Goal: Information Seeking & Learning: Learn about a topic

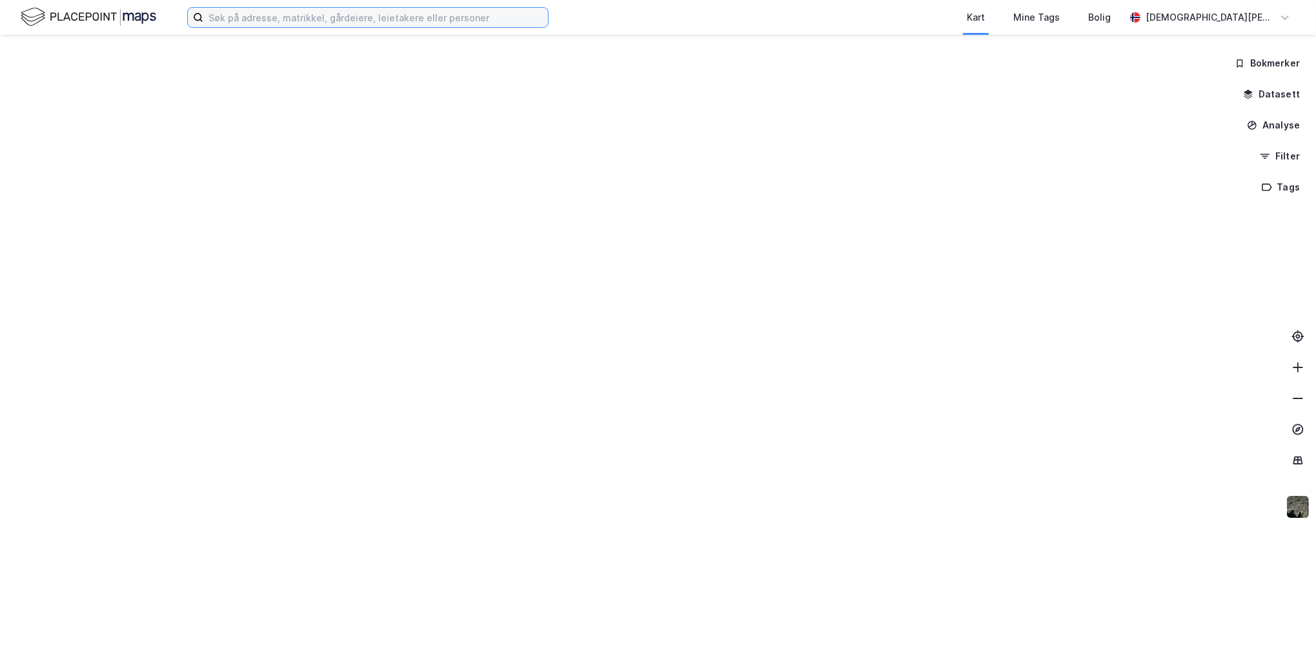
click at [236, 17] on input at bounding box center [375, 17] width 345 height 19
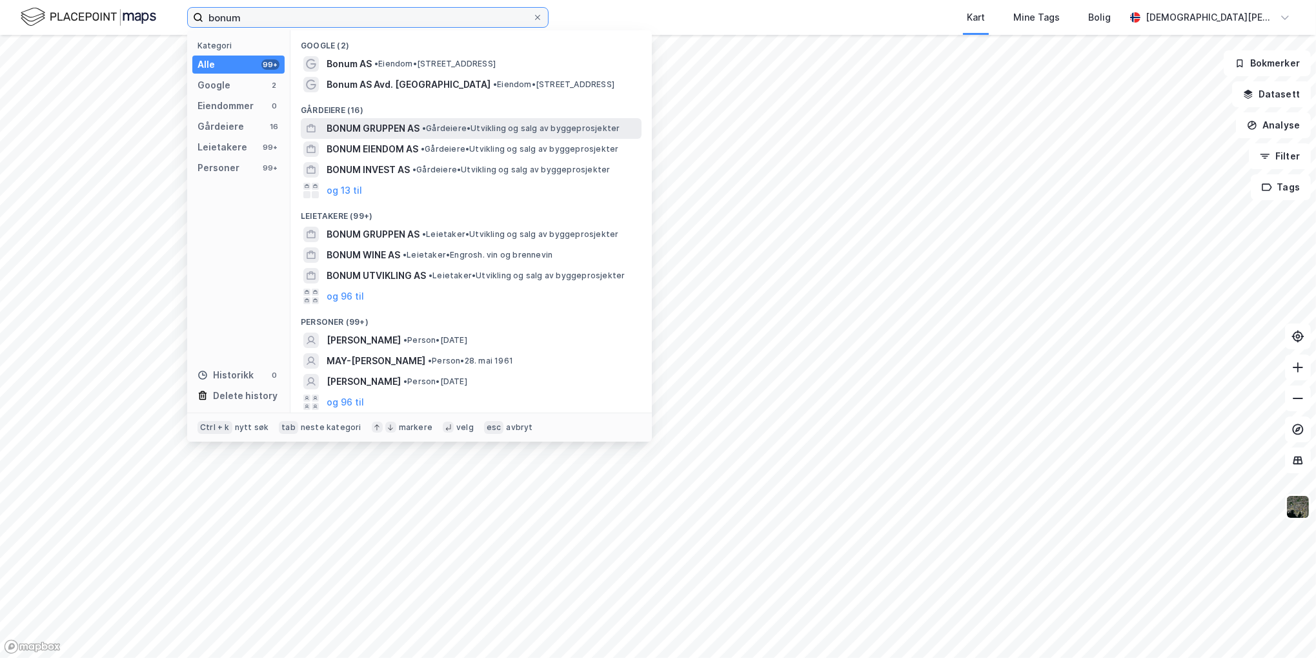
type input "bonum"
click at [394, 128] on span "BONUM GRUPPEN AS" at bounding box center [373, 128] width 93 height 15
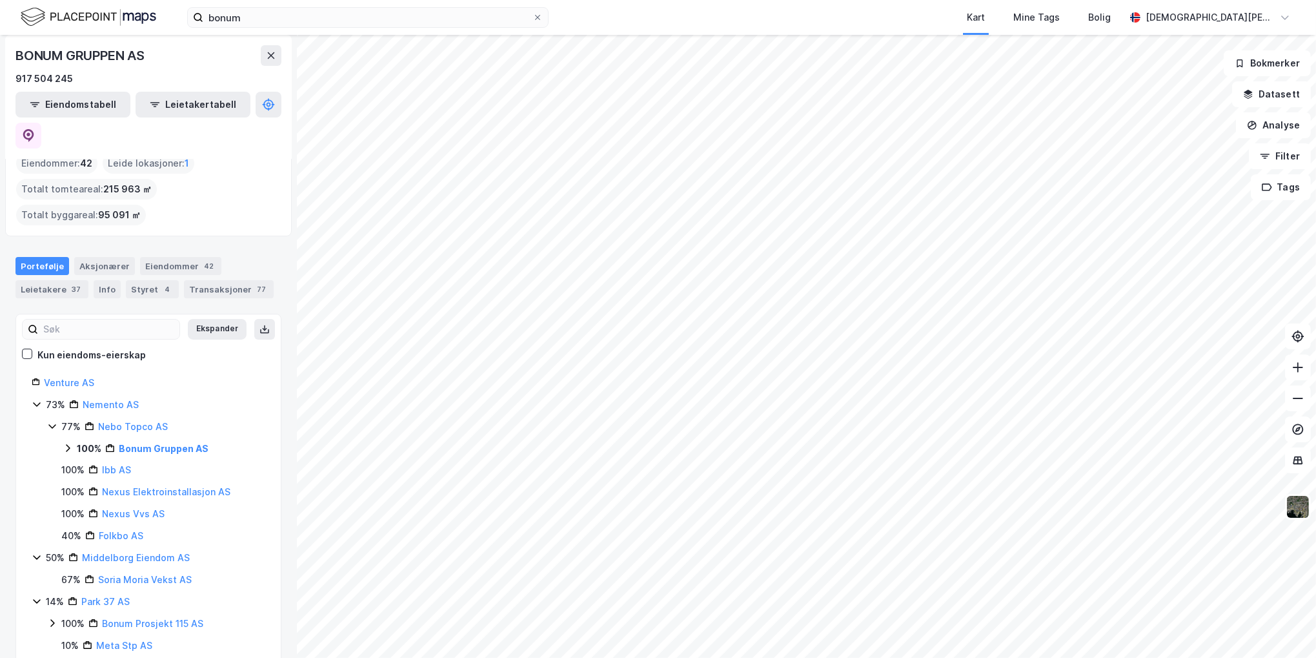
scroll to position [39, 0]
